Goal: Task Accomplishment & Management: Manage account settings

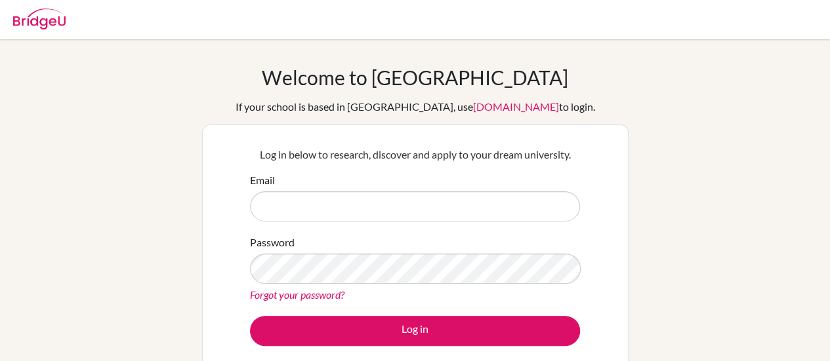
click at [502, 199] on input "Email" at bounding box center [415, 207] width 330 height 30
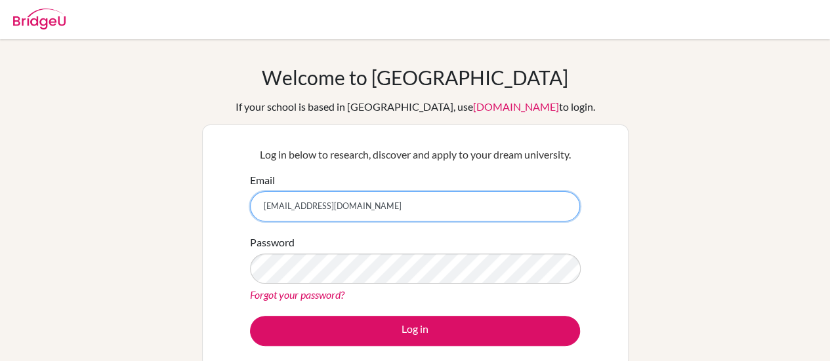
type input "[EMAIL_ADDRESS][DOMAIN_NAME]"
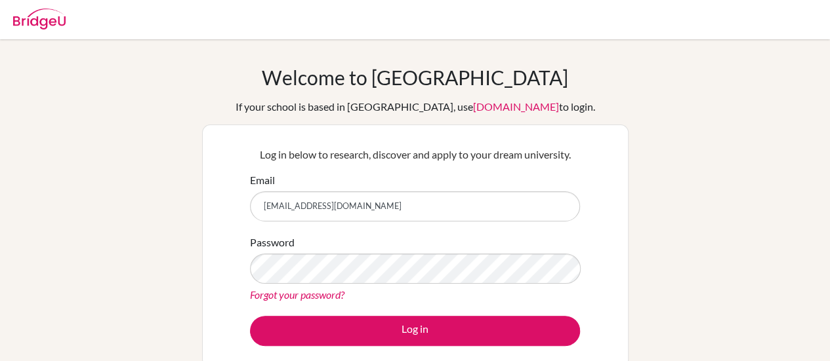
click at [308, 302] on div "Forgot your password?" at bounding box center [415, 295] width 330 height 16
click at [319, 292] on link "Forgot your password?" at bounding box center [297, 295] width 94 height 12
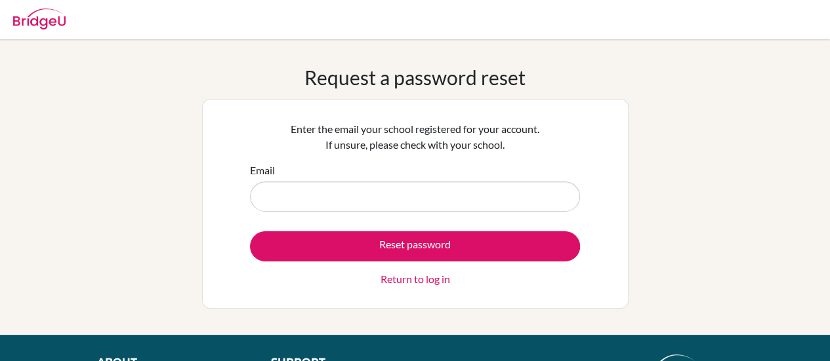
click at [385, 205] on input "Email" at bounding box center [415, 197] width 330 height 30
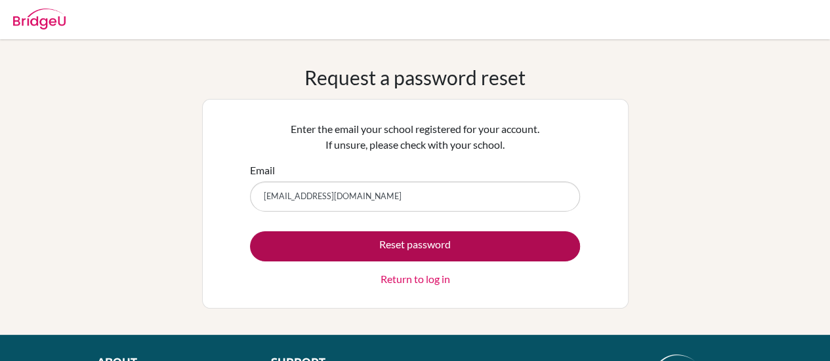
type input "[EMAIL_ADDRESS][DOMAIN_NAME]"
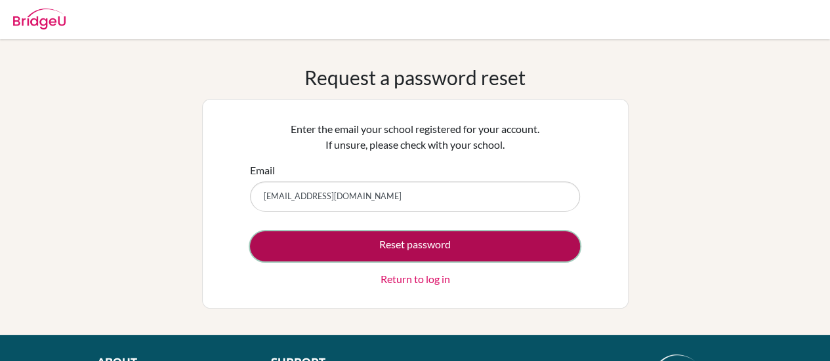
click at [428, 240] on button "Reset password" at bounding box center [415, 247] width 330 height 30
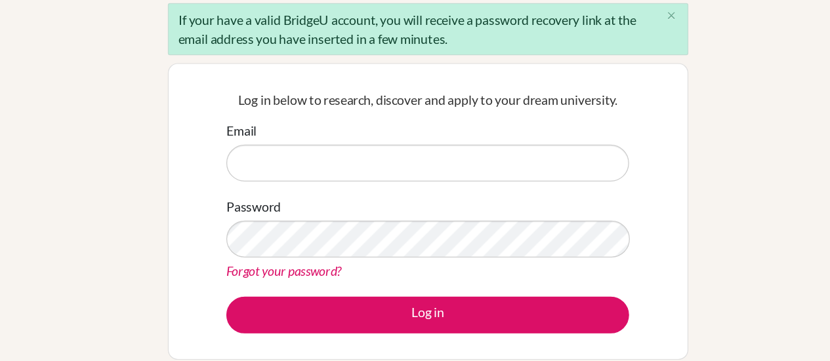
scroll to position [64, 0]
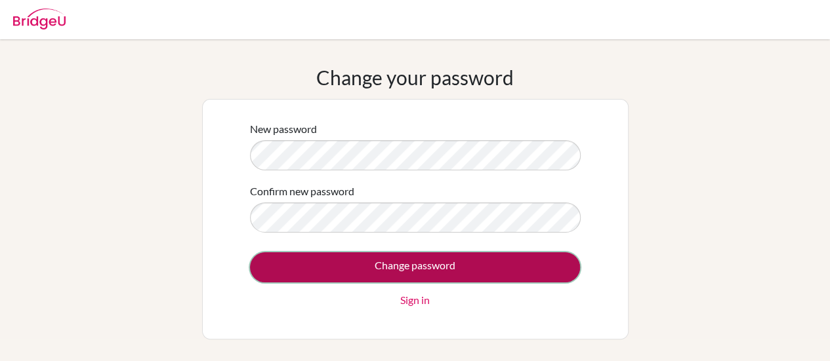
click at [508, 269] on input "Change password" at bounding box center [415, 268] width 330 height 30
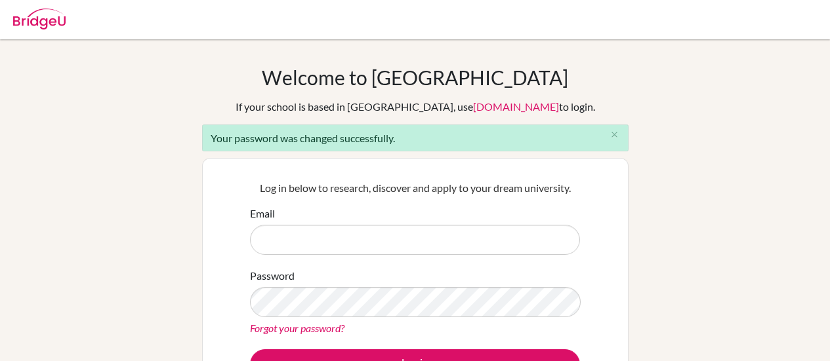
scroll to position [55, 0]
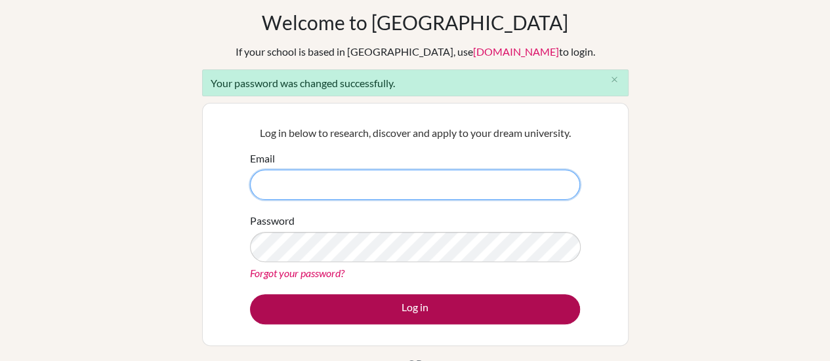
type input "[EMAIL_ADDRESS][DOMAIN_NAME]"
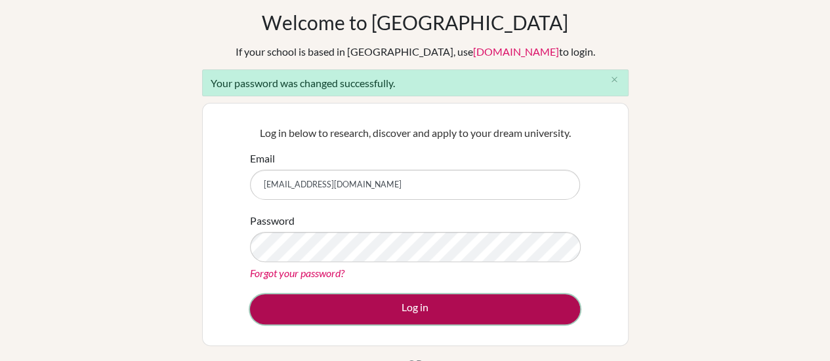
click at [382, 302] on button "Log in" at bounding box center [415, 310] width 330 height 30
